Goal: Task Accomplishment & Management: Use online tool/utility

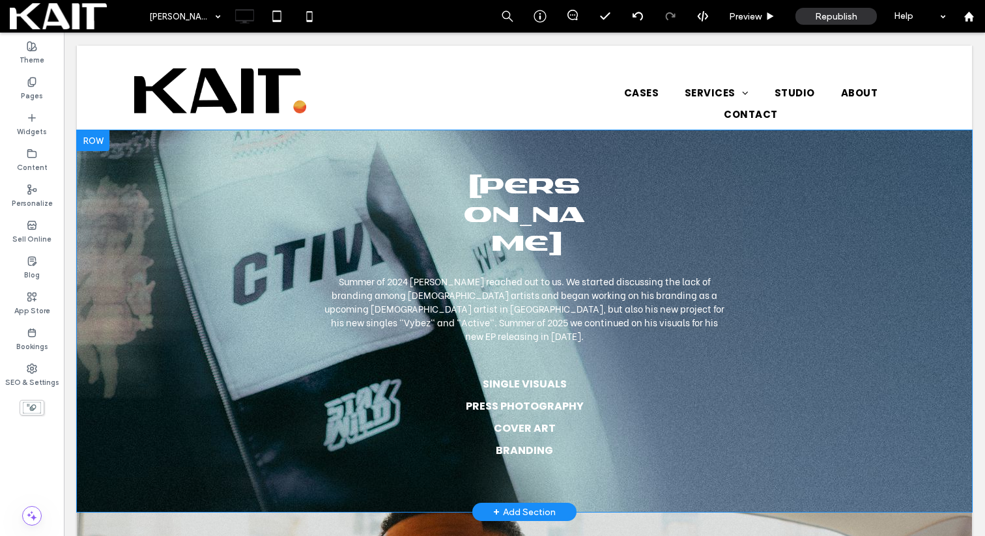
click at [136, 213] on div "[PERSON_NAME] Summer of 2024 [PERSON_NAME] reached out to us. We started discus…" at bounding box center [524, 313] width 895 height 307
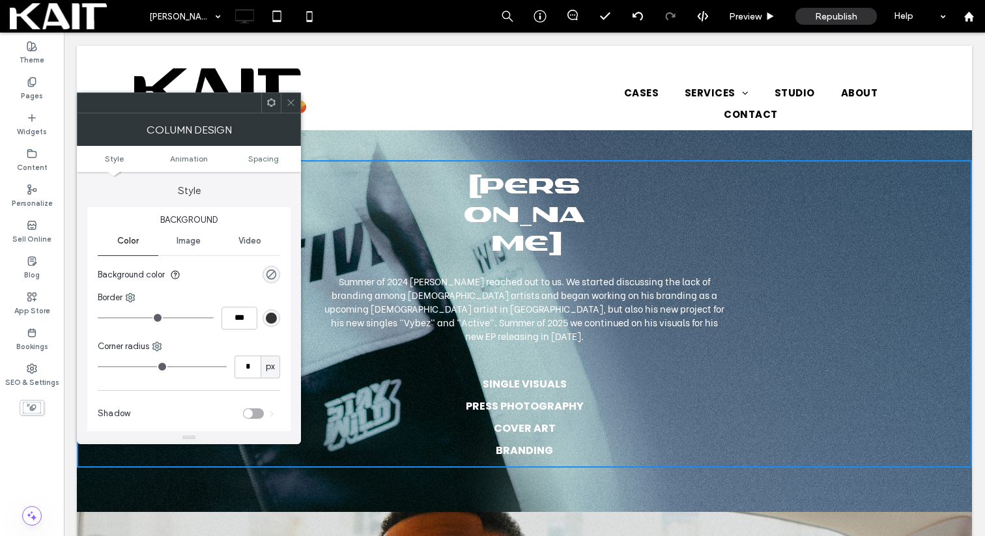
click at [289, 98] on icon at bounding box center [291, 103] width 10 height 10
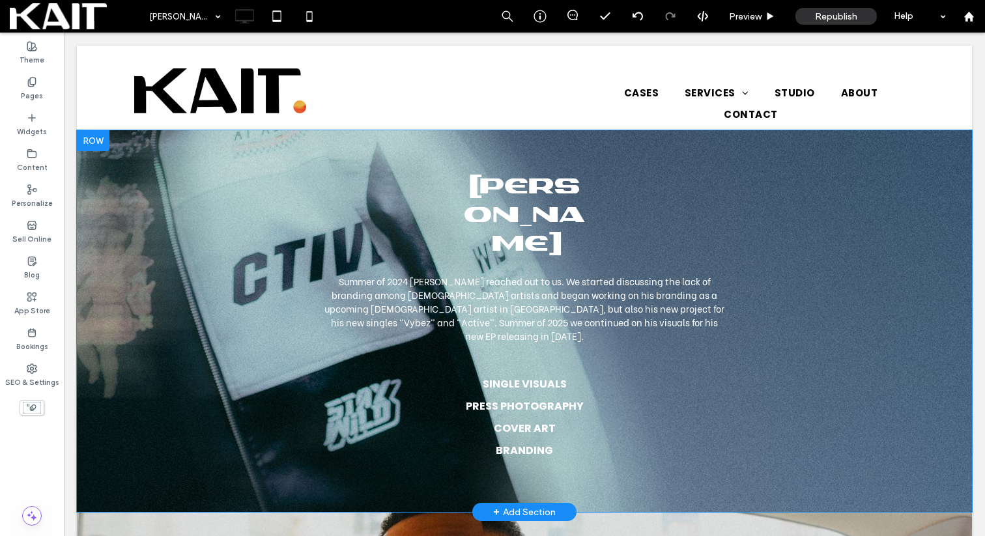
click at [232, 149] on div "[PERSON_NAME] Summer of 2024 [PERSON_NAME] reached out to us. We started discus…" at bounding box center [524, 321] width 895 height 382
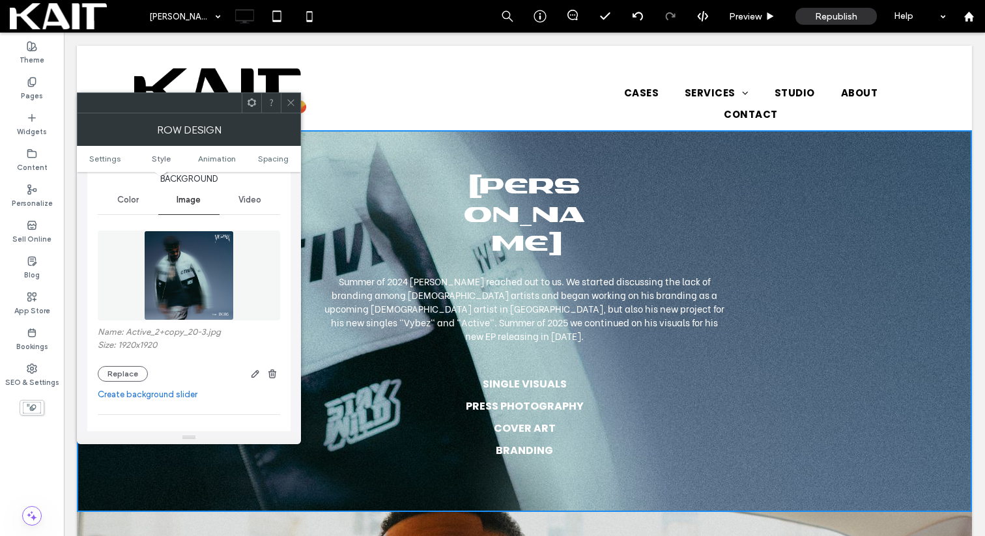
scroll to position [154, 0]
click at [185, 291] on img at bounding box center [189, 274] width 90 height 90
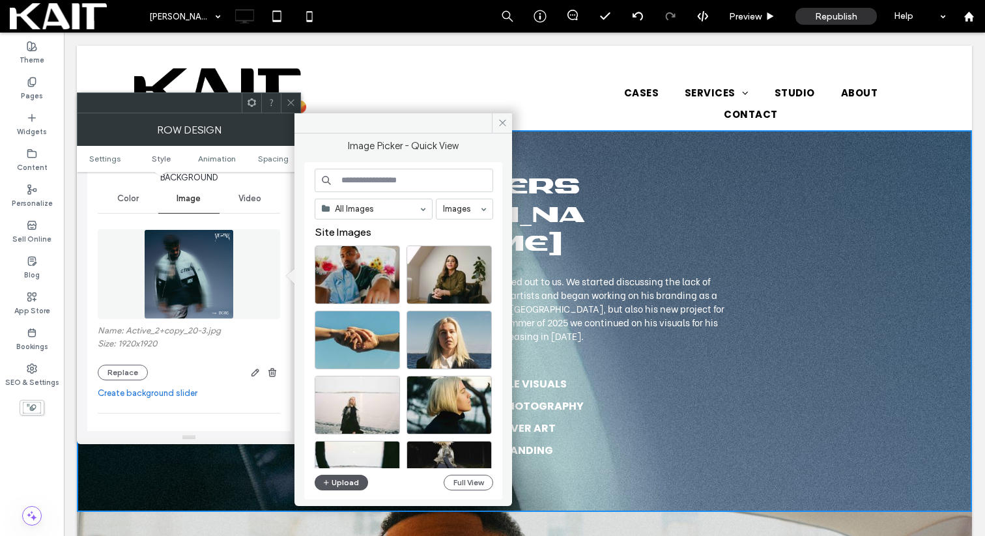
click at [341, 484] on button "Upload" at bounding box center [341, 483] width 53 height 16
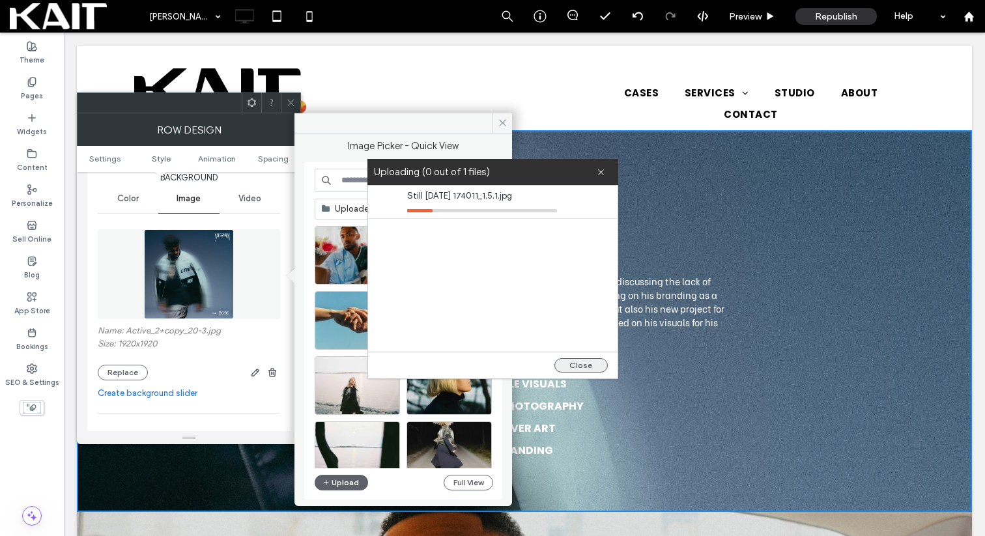
click at [580, 363] on button "Close" at bounding box center [580, 365] width 53 height 14
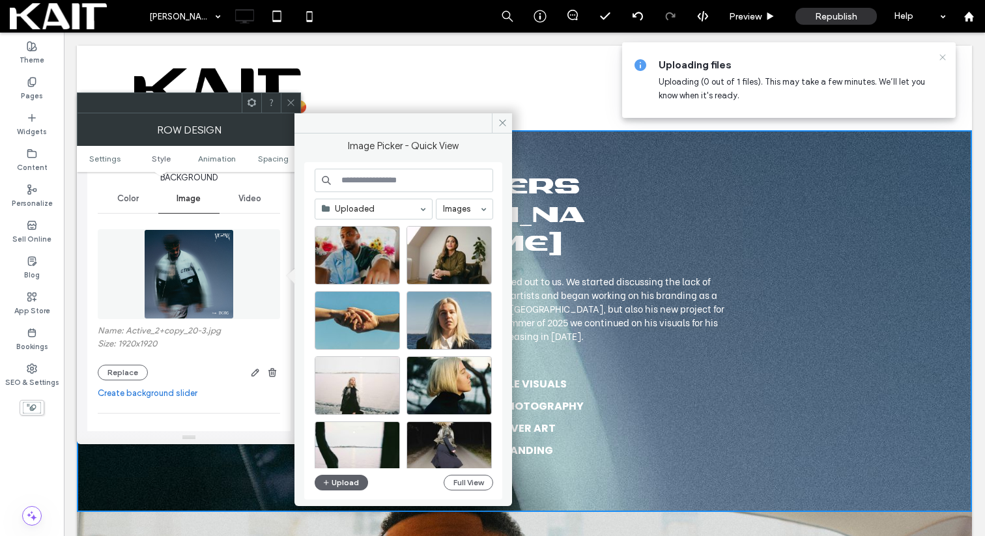
click at [941, 60] on icon at bounding box center [942, 57] width 10 height 10
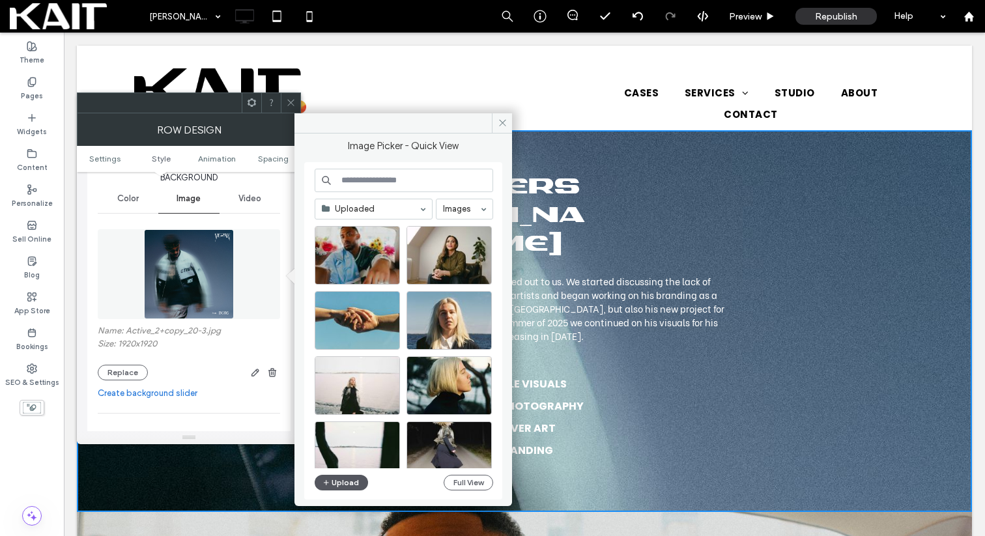
click at [337, 476] on button "Upload" at bounding box center [341, 483] width 53 height 16
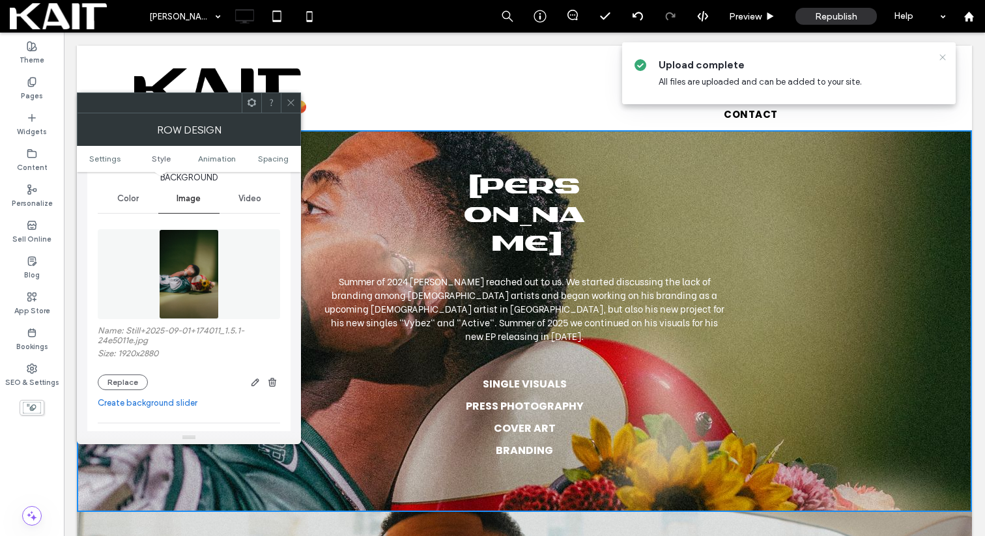
click at [942, 57] on use at bounding box center [942, 57] width 6 height 6
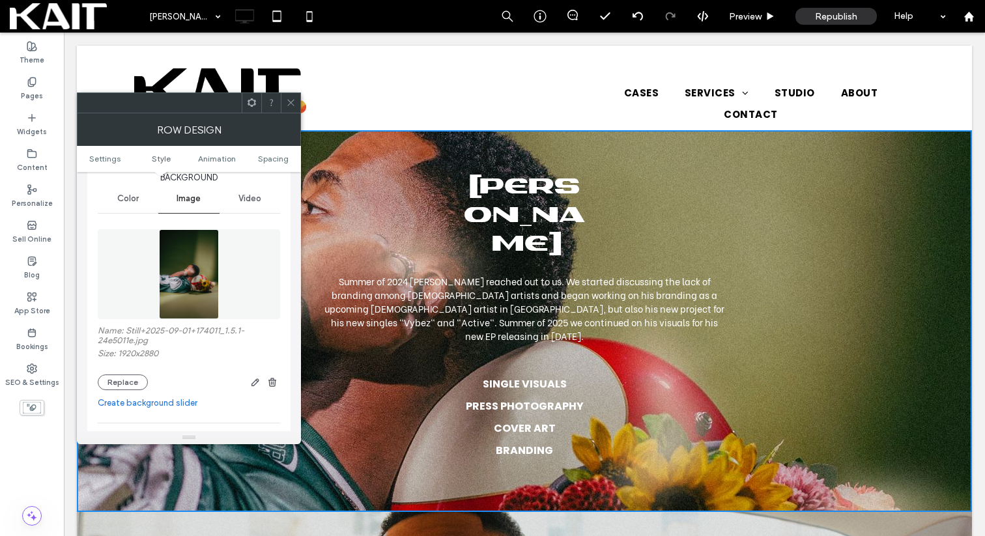
click at [210, 271] on img at bounding box center [189, 274] width 61 height 90
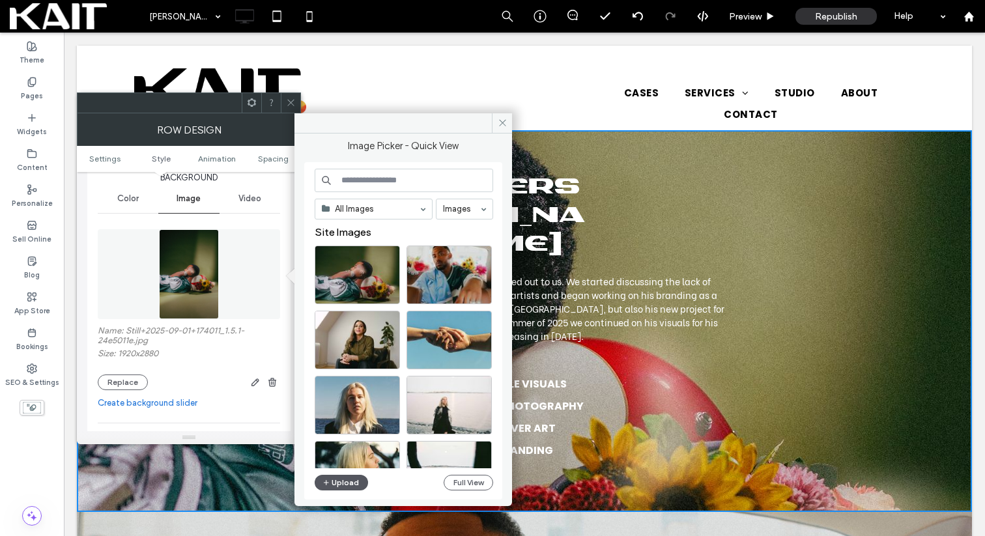
click at [339, 483] on button "Upload" at bounding box center [341, 483] width 53 height 16
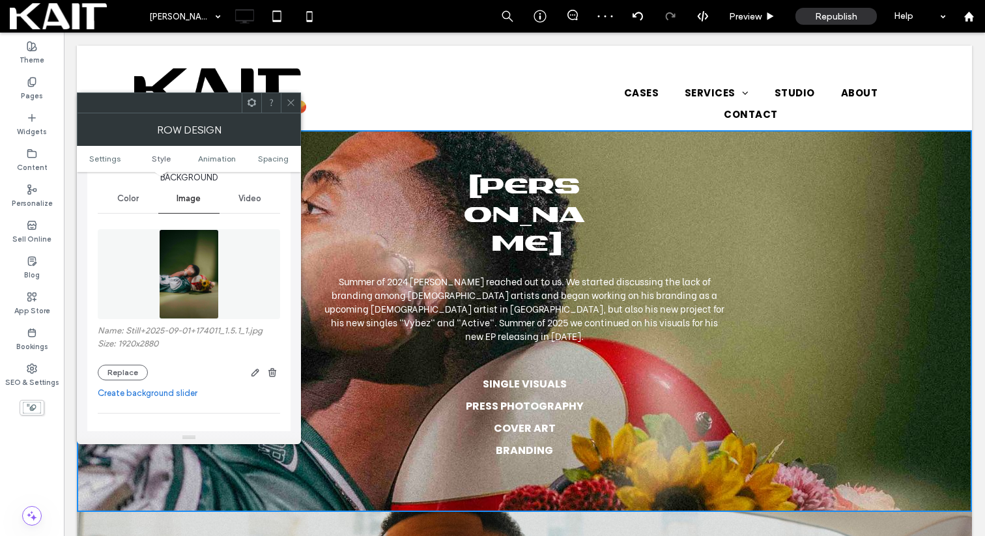
click at [288, 98] on icon at bounding box center [291, 103] width 10 height 10
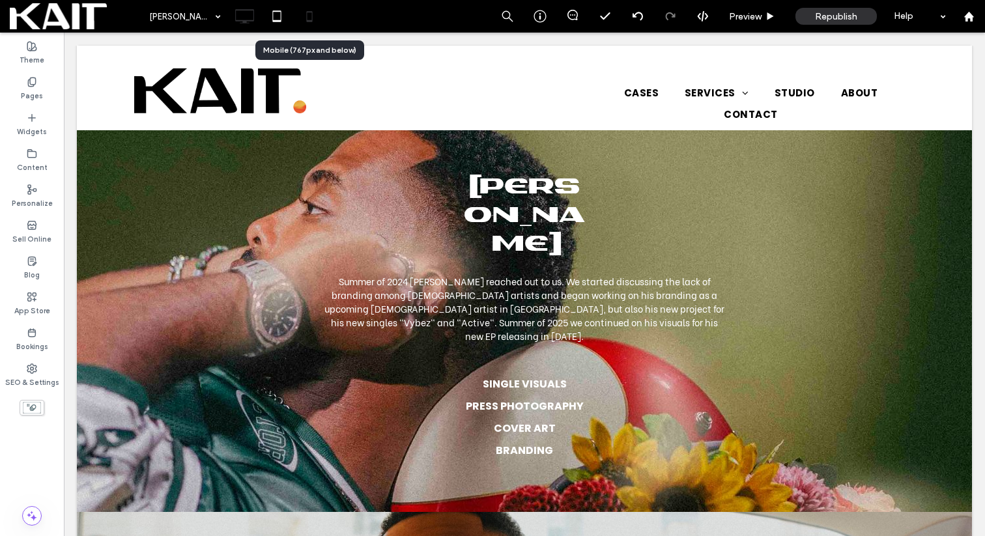
click at [304, 10] on icon at bounding box center [309, 16] width 26 height 26
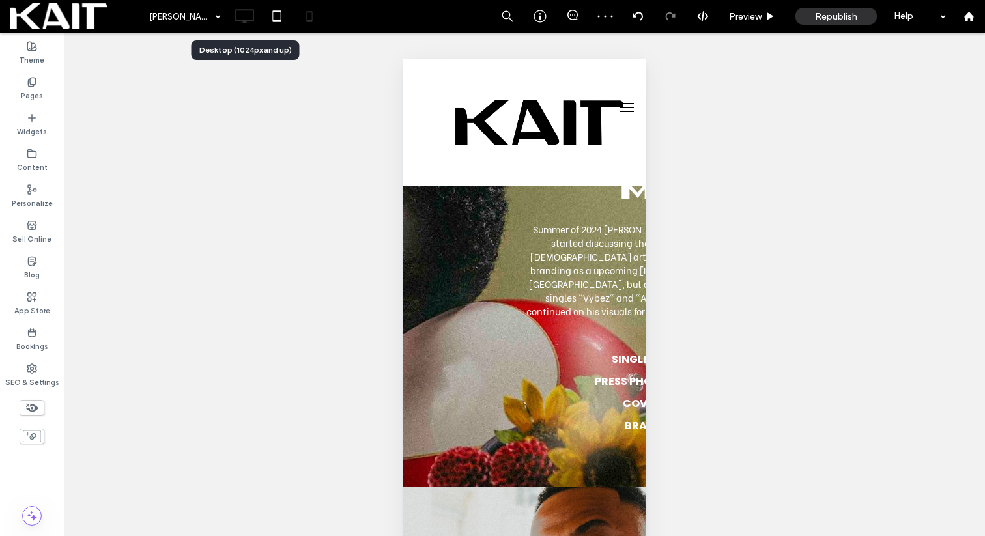
click at [255, 12] on icon at bounding box center [244, 16] width 26 height 26
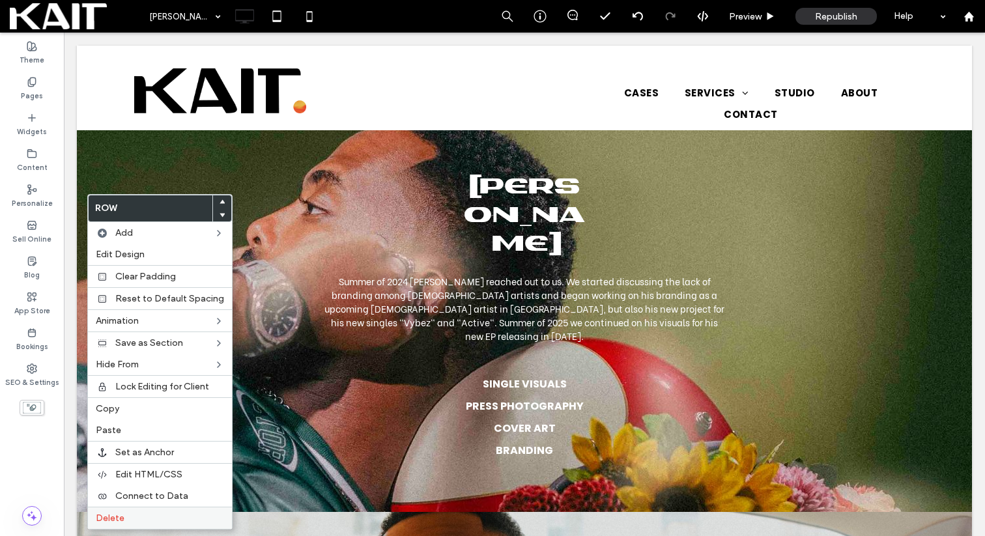
click at [111, 514] on span "Delete" at bounding box center [110, 518] width 29 height 11
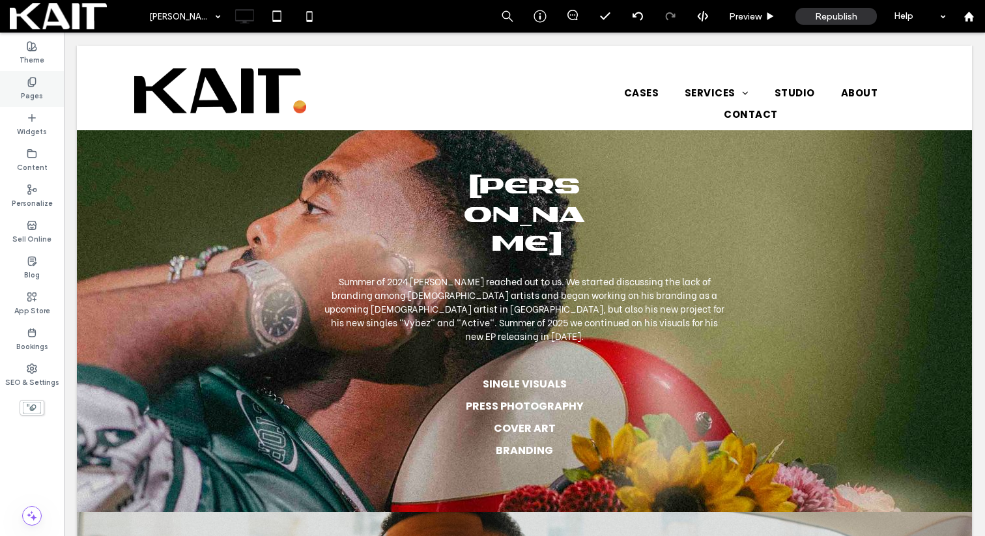
click at [29, 89] on label "Pages" at bounding box center [32, 94] width 22 height 14
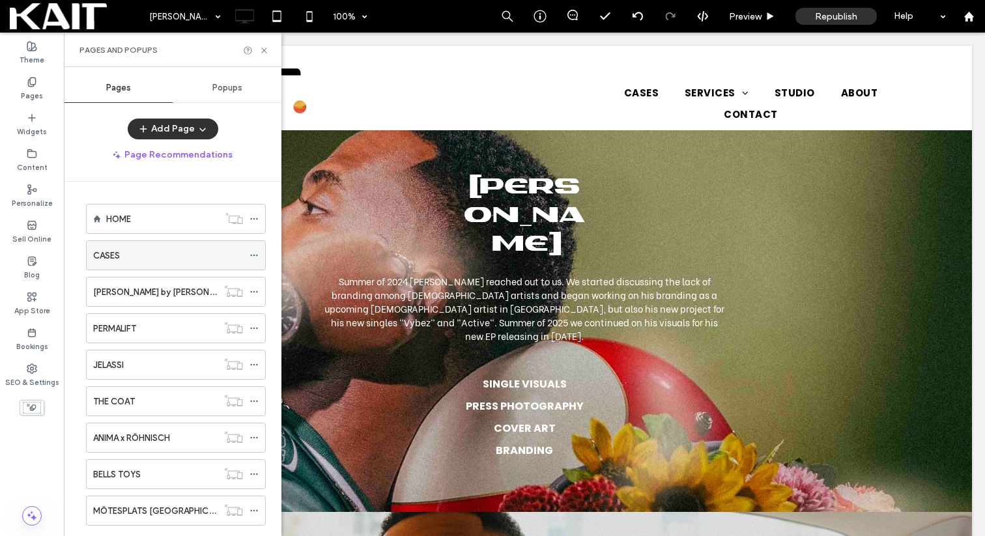
click at [118, 252] on label "CASES" at bounding box center [106, 255] width 27 height 23
click at [264, 48] on icon at bounding box center [264, 51] width 10 height 10
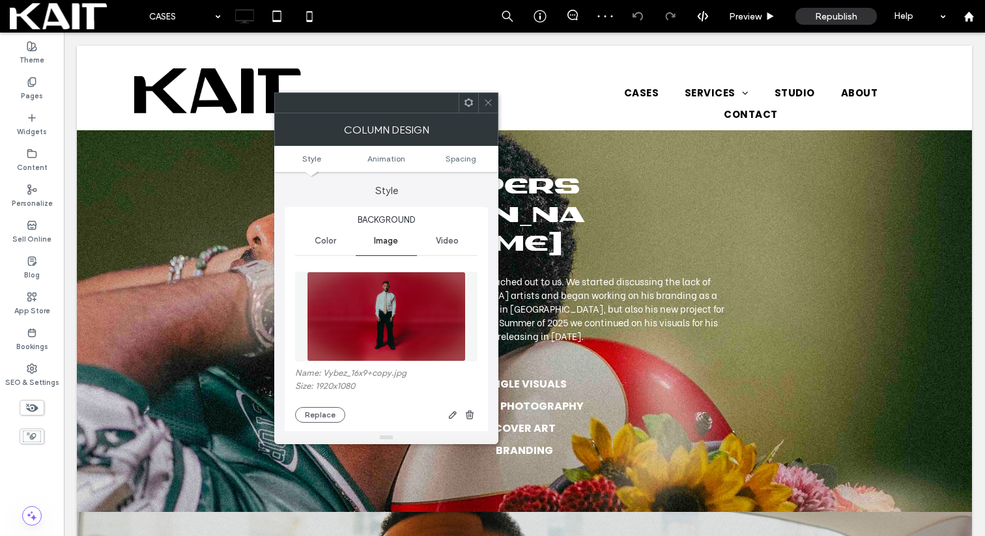
click at [407, 309] on img at bounding box center [386, 317] width 159 height 90
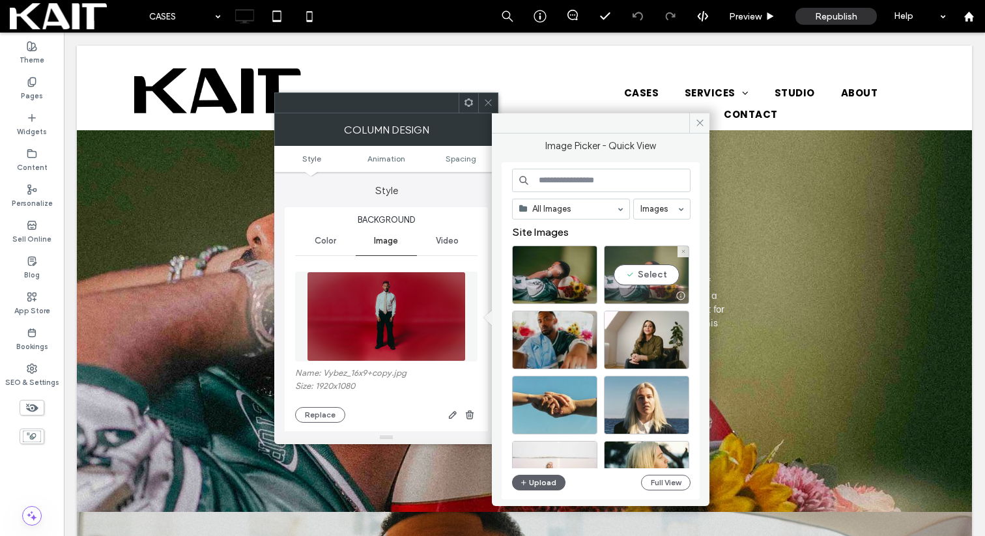
click at [649, 274] on div "Select" at bounding box center [646, 275] width 85 height 59
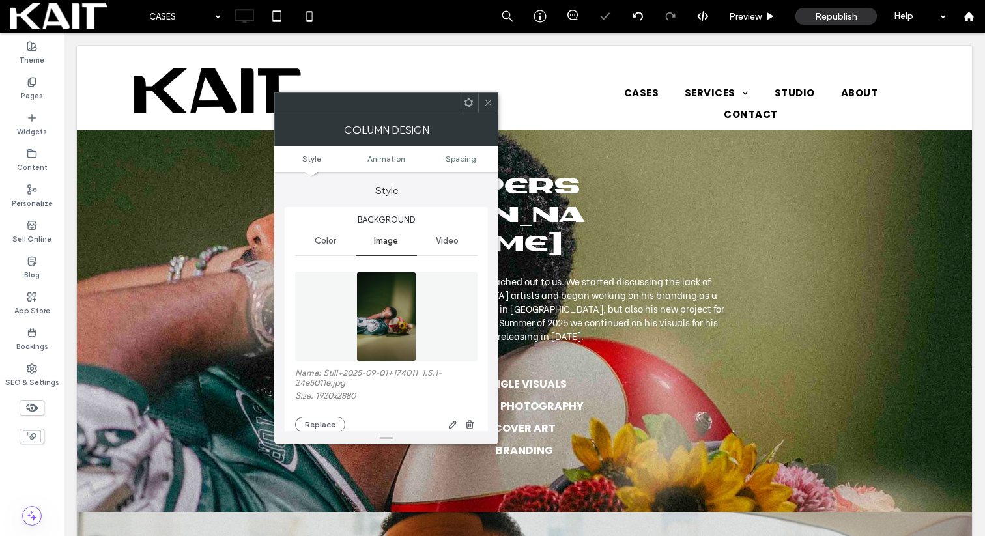
click at [490, 101] on icon at bounding box center [488, 103] width 10 height 10
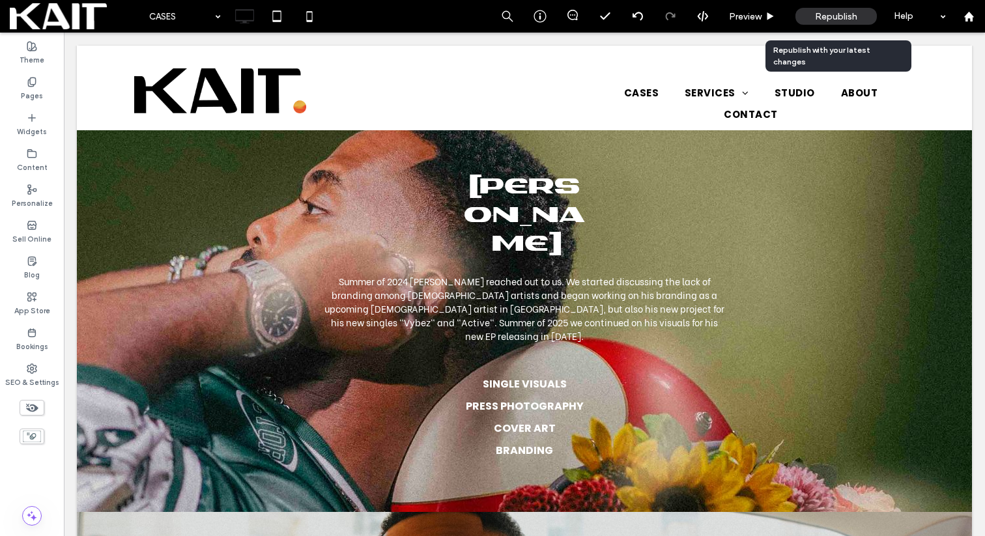
click at [836, 15] on span "Republish" at bounding box center [836, 16] width 42 height 11
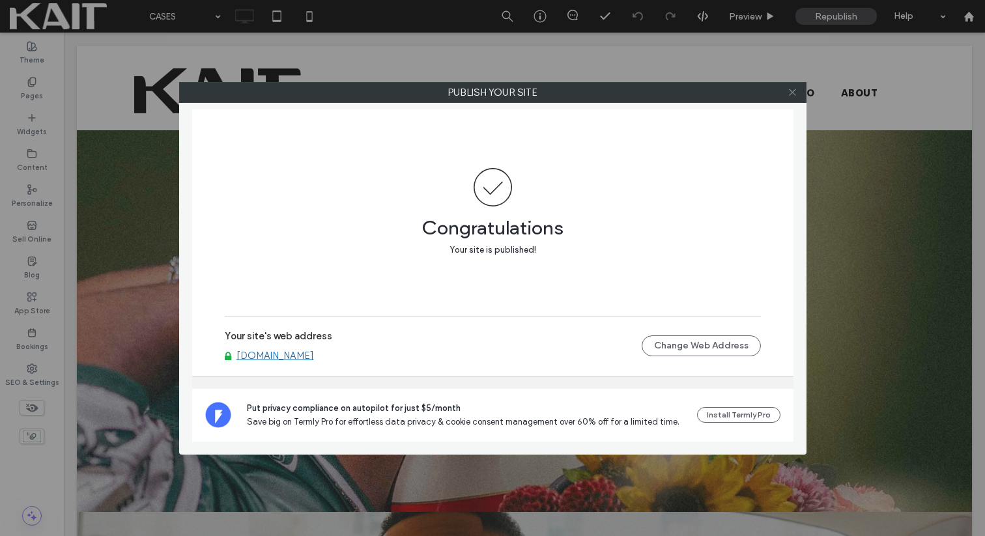
click at [793, 91] on use at bounding box center [792, 92] width 7 height 7
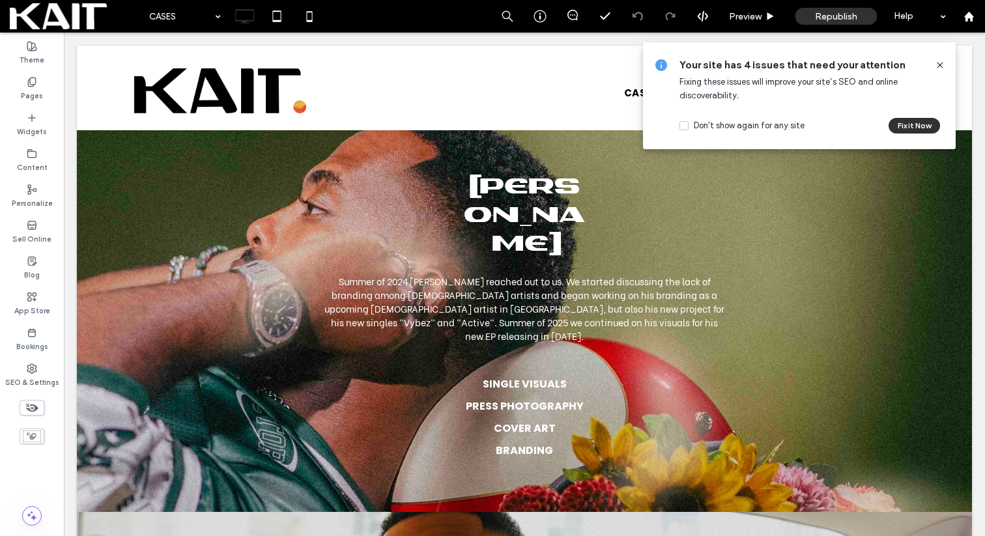
click at [935, 61] on icon at bounding box center [940, 65] width 10 height 10
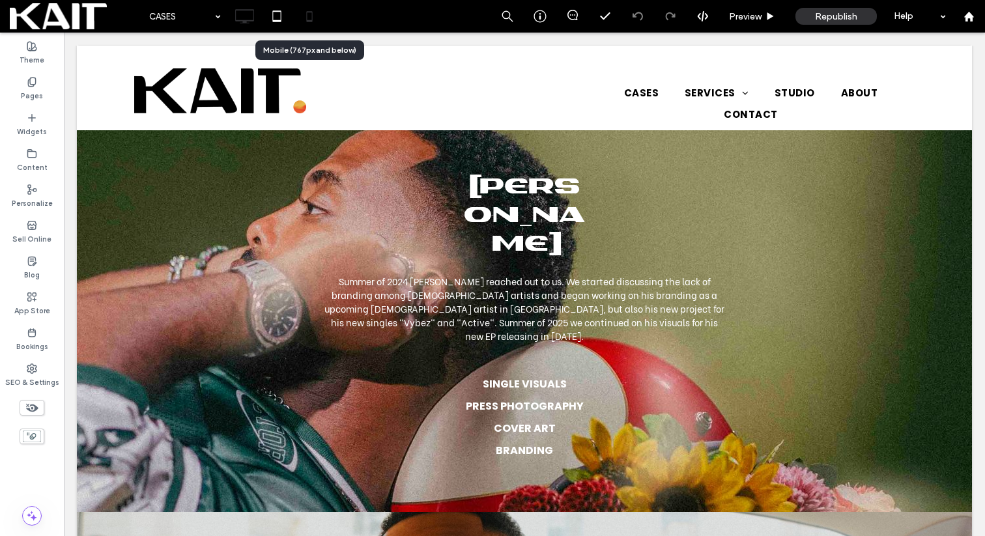
click at [309, 13] on icon at bounding box center [309, 16] width 26 height 26
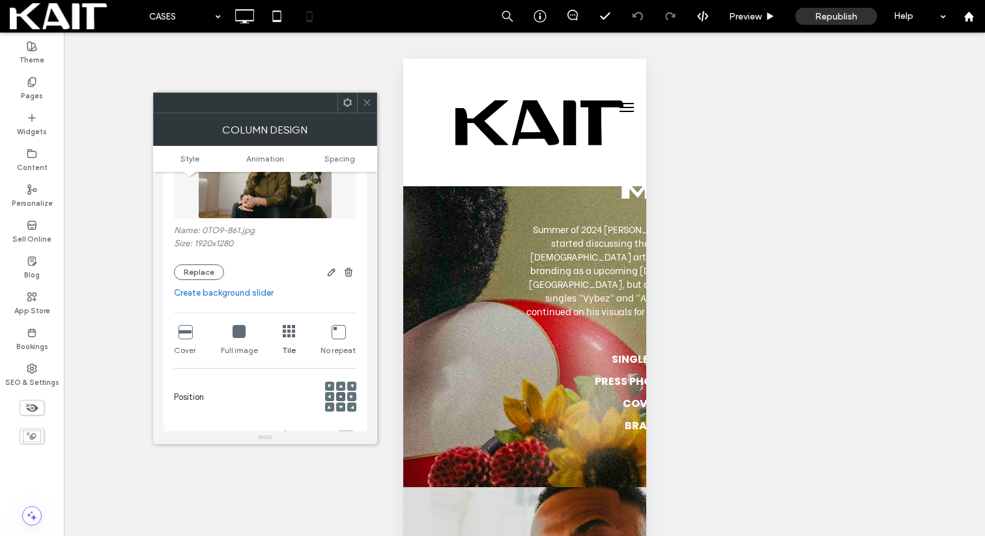
scroll to position [173, 0]
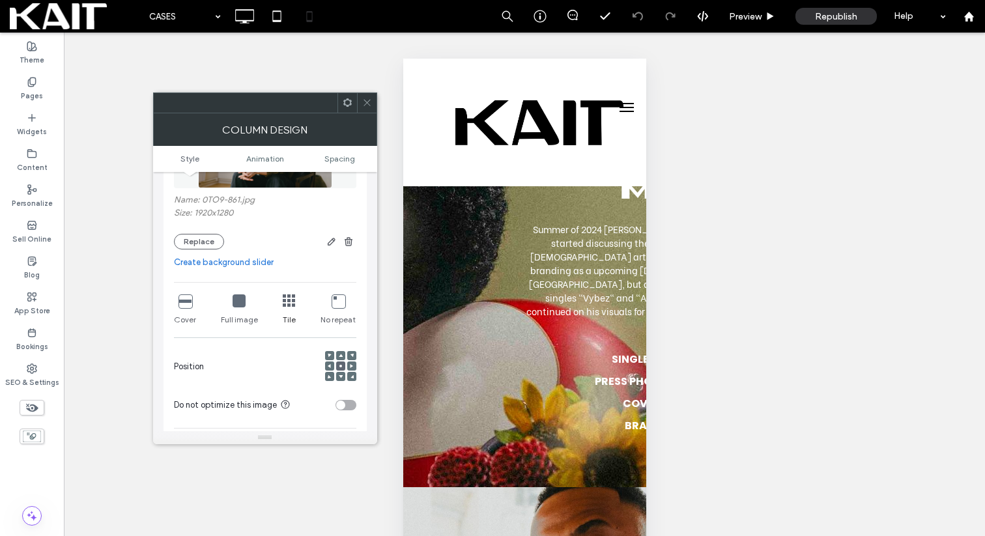
click at [291, 297] on icon at bounding box center [289, 300] width 13 height 13
click at [188, 304] on icon at bounding box center [184, 300] width 13 height 13
click at [367, 95] on span at bounding box center [367, 103] width 10 height 20
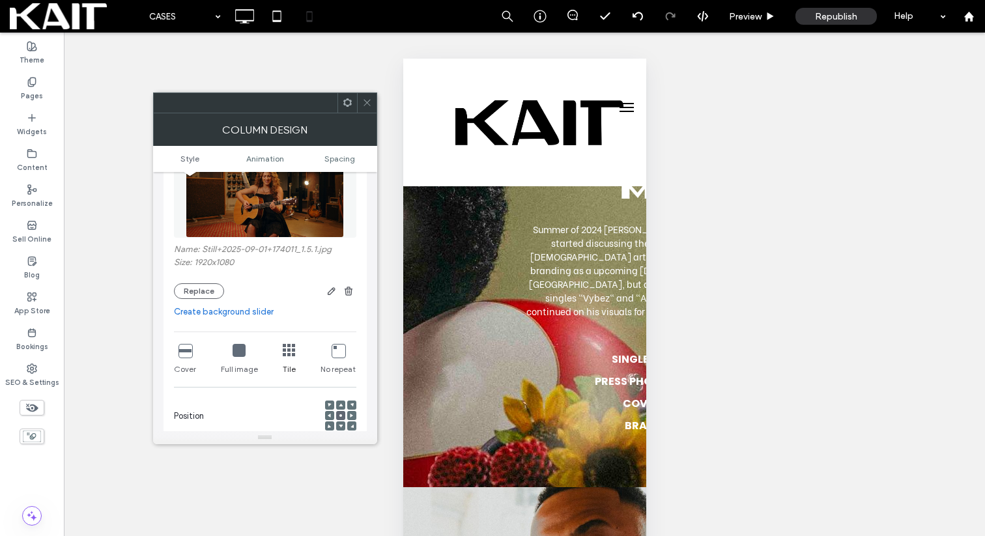
scroll to position [129, 0]
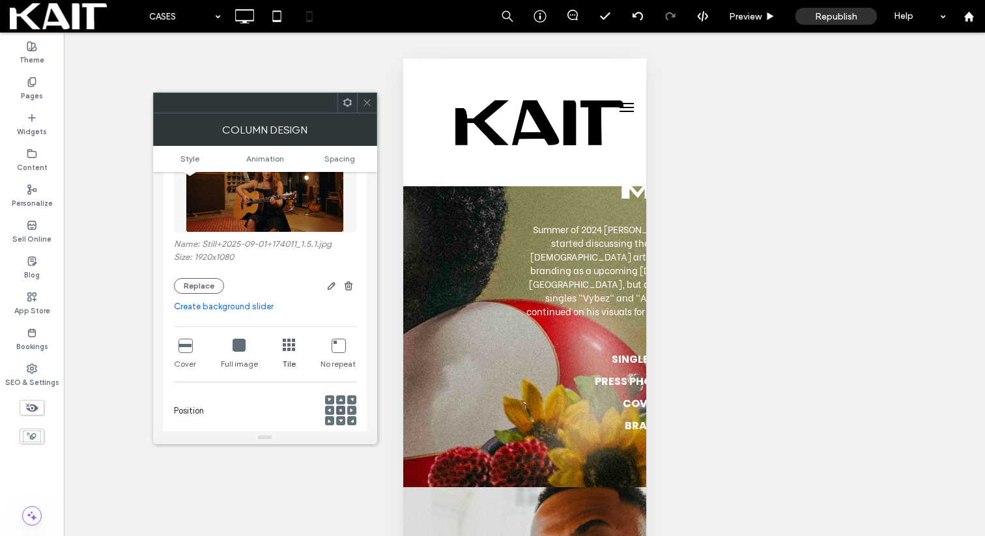
click at [189, 345] on icon at bounding box center [184, 345] width 13 height 13
click at [366, 103] on icon at bounding box center [367, 103] width 10 height 10
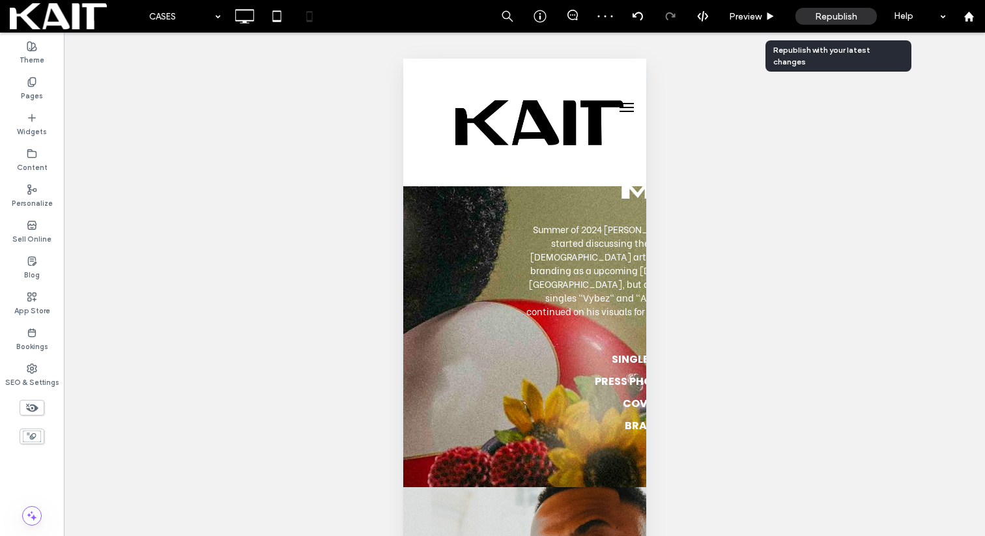
click at [830, 15] on span "Republish" at bounding box center [836, 16] width 42 height 11
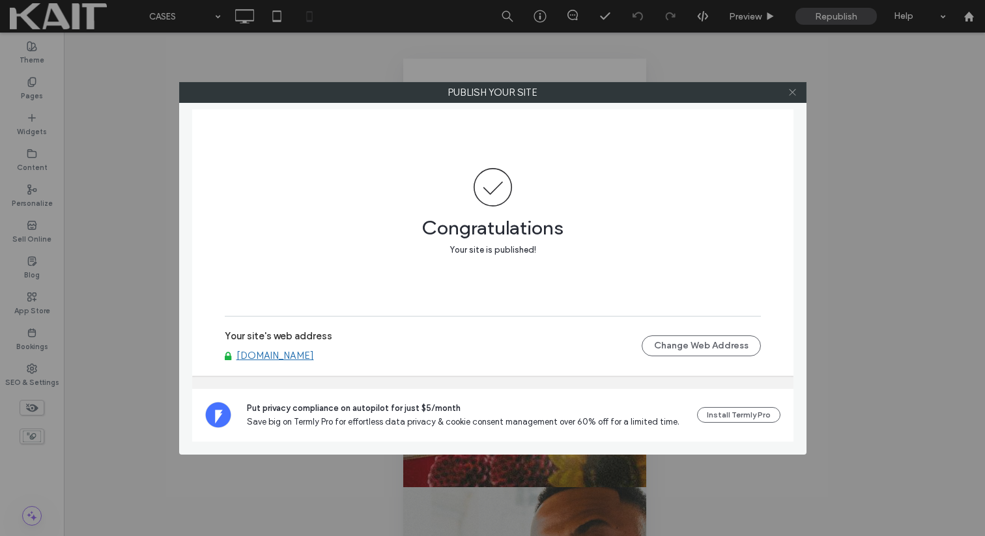
click at [797, 89] on icon at bounding box center [793, 92] width 10 height 10
